Goal: Information Seeking & Learning: Find specific page/section

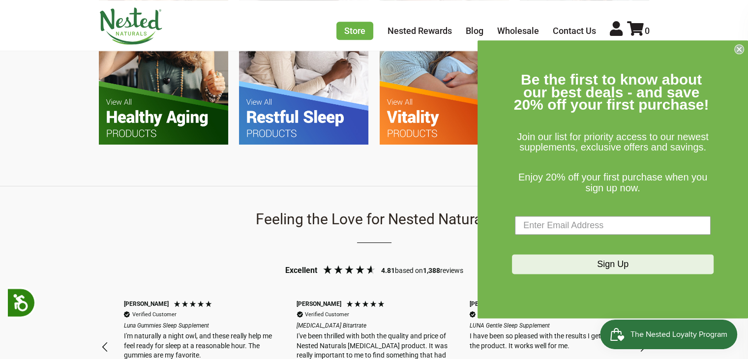
scroll to position [732, 0]
click at [739, 48] on icon "Close dialog" at bounding box center [739, 49] width 4 height 4
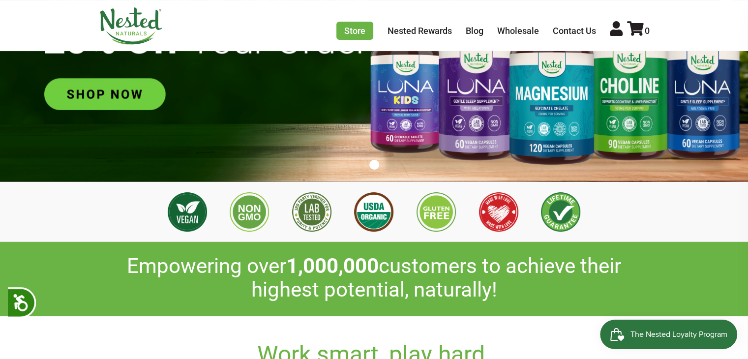
scroll to position [0, 0]
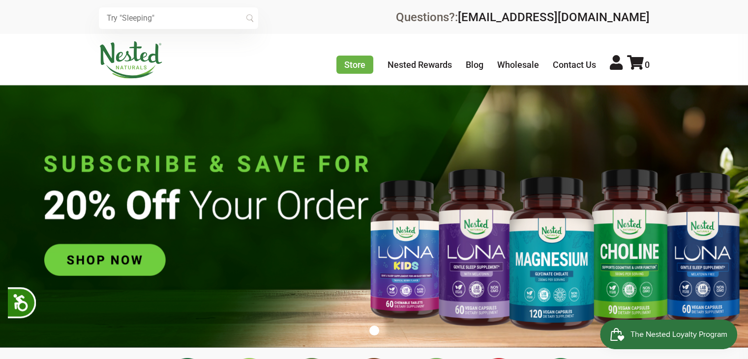
click at [90, 255] on img at bounding box center [374, 216] width 748 height 263
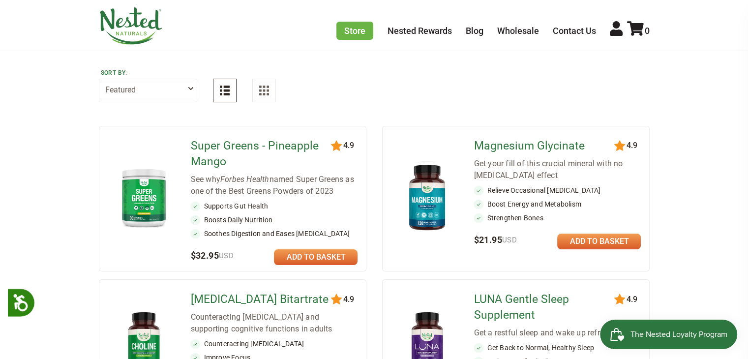
scroll to position [98, 0]
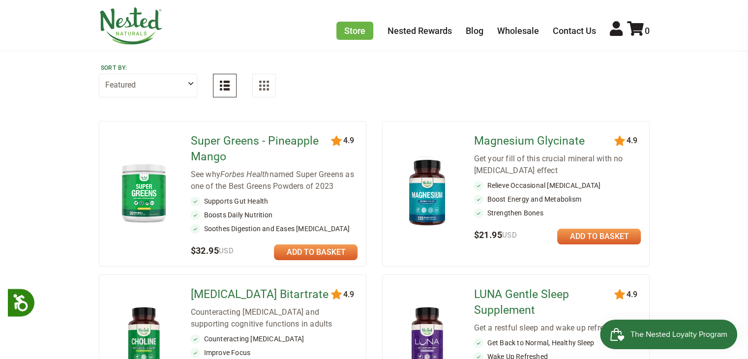
click at [188, 87] on select "Featured Highest Rated Best-Selling Alphabetically Newest First" at bounding box center [148, 86] width 98 height 24
select select "alphabetical"
click at [99, 74] on select "Featured Highest Rated Best-Selling Alphabetically Newest First" at bounding box center [148, 86] width 98 height 24
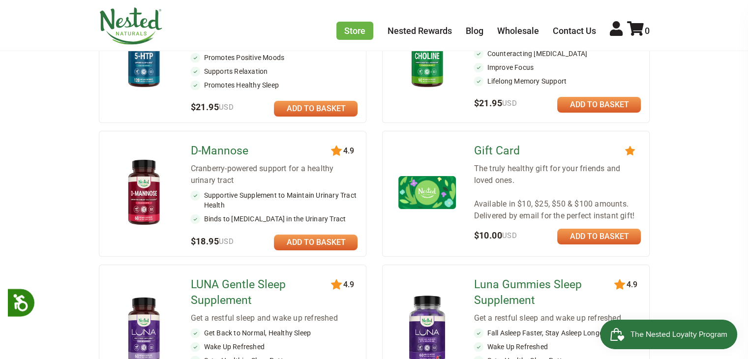
scroll to position [0, 0]
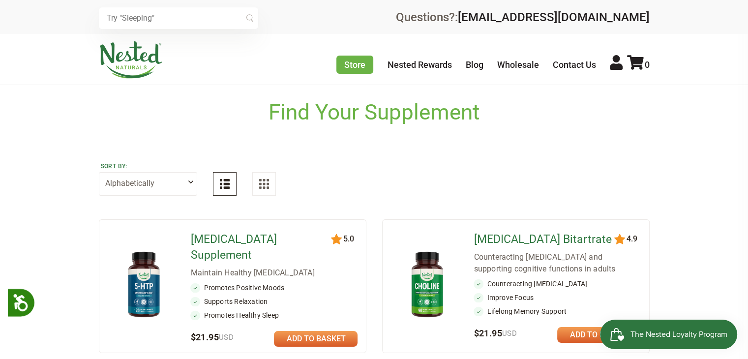
drag, startPoint x: 743, startPoint y: 9, endPoint x: 187, endPoint y: 183, distance: 581.9
click at [187, 183] on select "Featured Highest Rated Best-Selling Alphabetically Newest First" at bounding box center [148, 184] width 98 height 24
click at [169, 20] on input "text" at bounding box center [178, 18] width 159 height 22
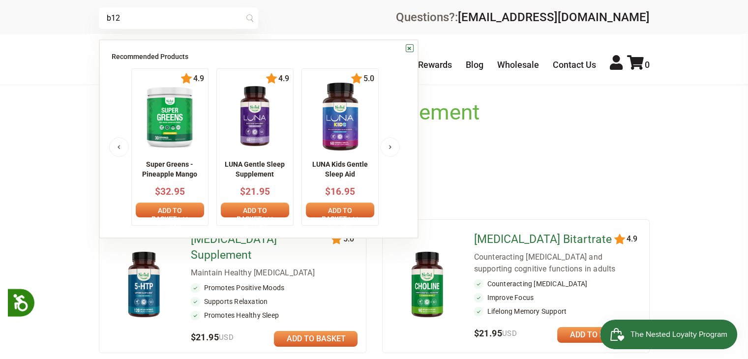
type input "b12"
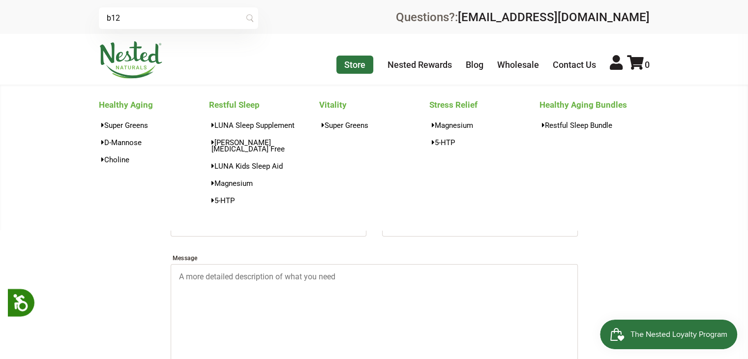
click at [355, 67] on link "Store" at bounding box center [354, 65] width 37 height 18
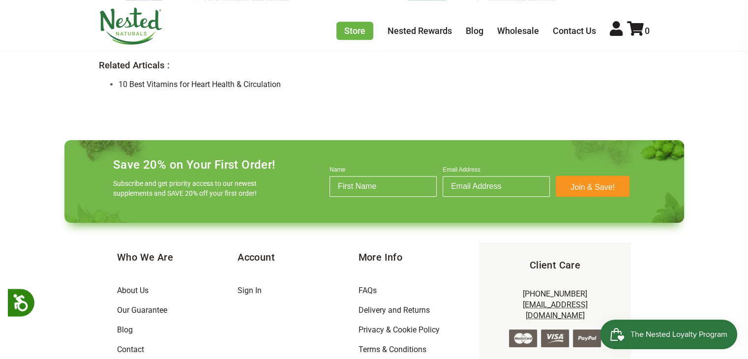
scroll to position [738, 0]
